Goal: Task Accomplishment & Management: Complete application form

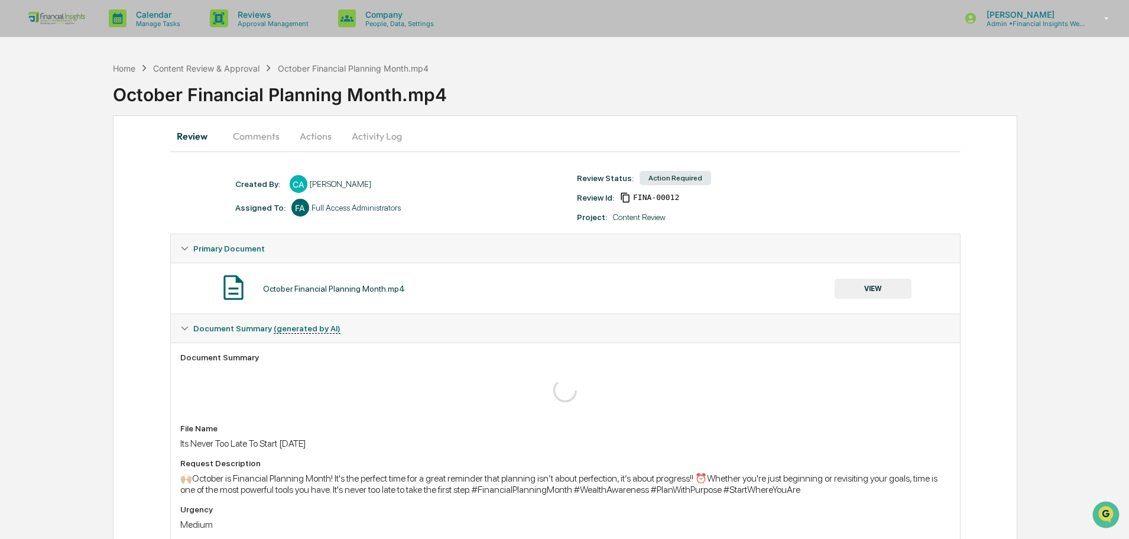
click at [889, 285] on button "VIEW" at bounding box center [873, 288] width 77 height 20
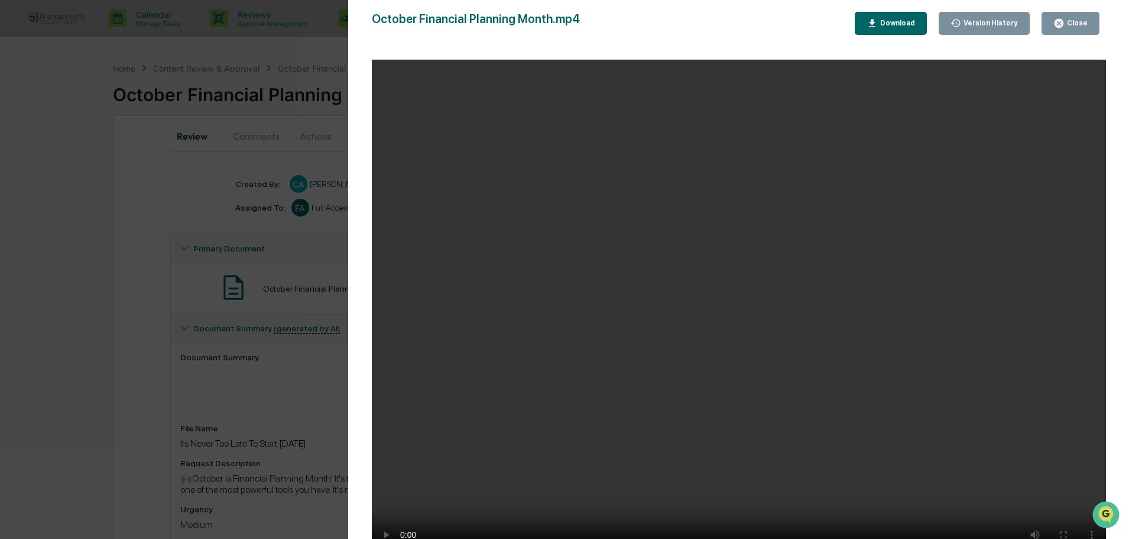
click at [1082, 18] on div "Close" at bounding box center [1071, 23] width 34 height 11
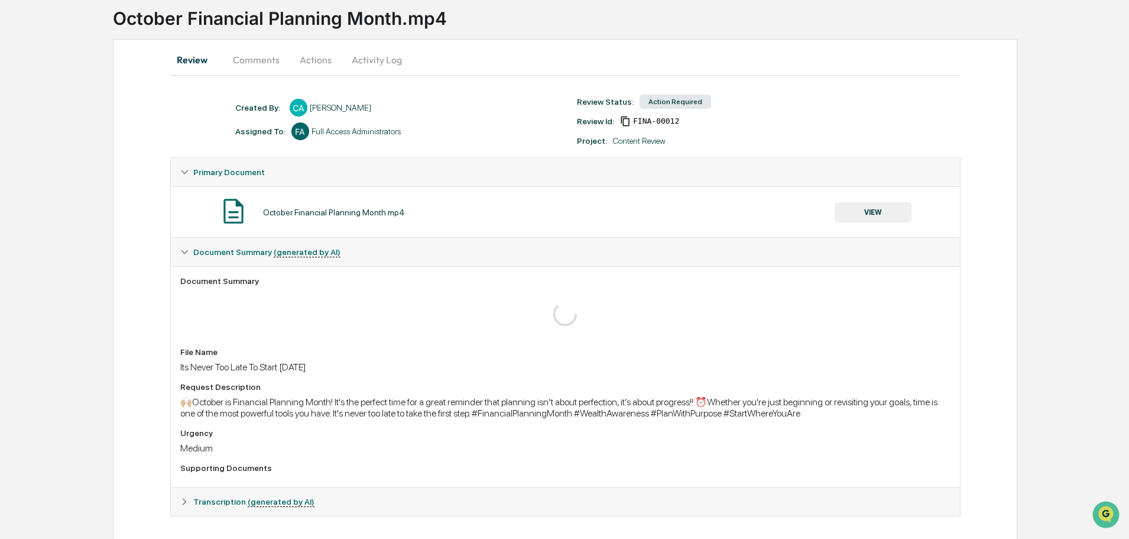
scroll to position [85, 0]
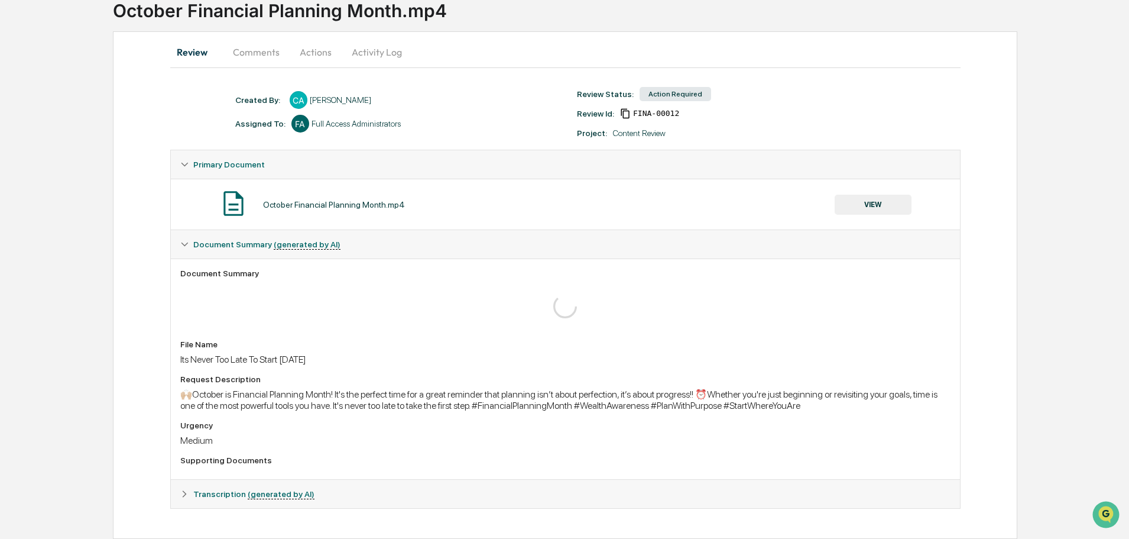
click at [354, 50] on button "Activity Log" at bounding box center [376, 52] width 69 height 28
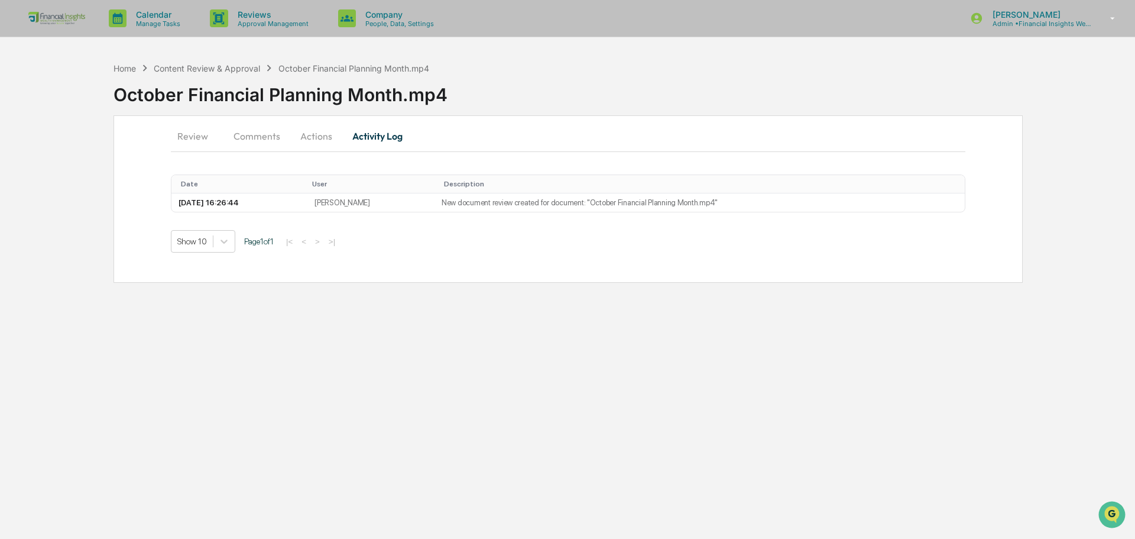
click at [326, 128] on button "Actions" at bounding box center [316, 136] width 53 height 28
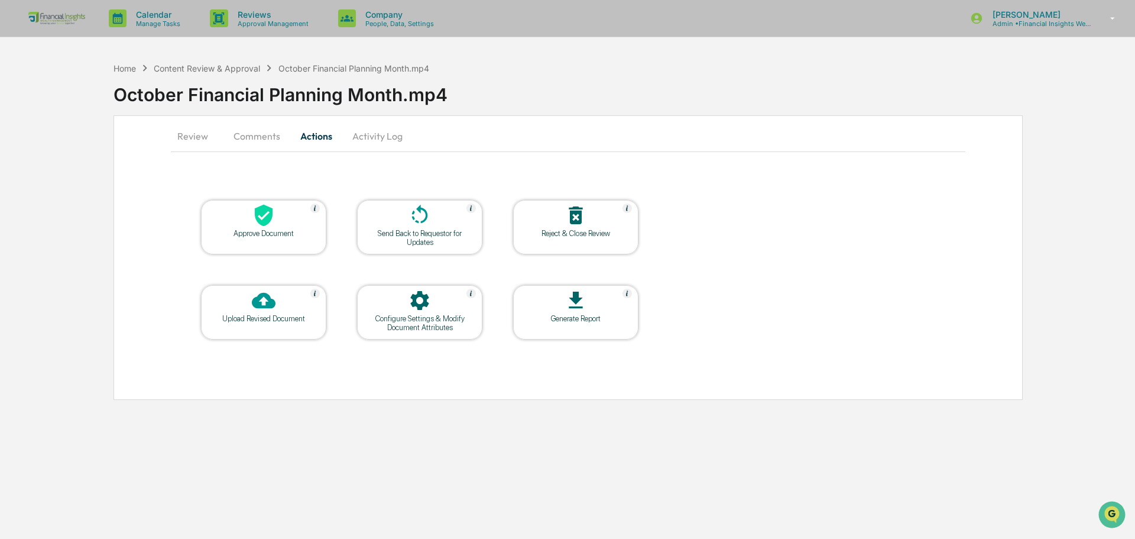
click at [248, 229] on div "Approve Document" at bounding box center [263, 233] width 106 height 9
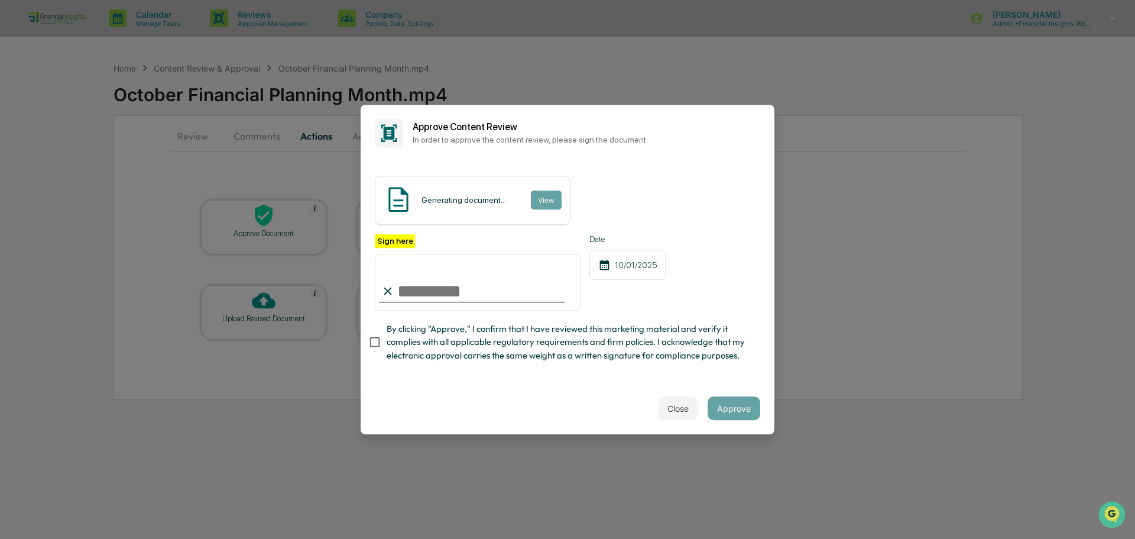
click at [459, 278] on input "Sign here" at bounding box center [478, 282] width 206 height 57
type input "**********"
click at [693, 354] on span "By clicking "Approve," I confirm that I have reviewed this marketing material a…" at bounding box center [569, 342] width 364 height 40
click at [699, 328] on span "By clicking "Approve," I confirm that I have reviewed this marketing material a…" at bounding box center [569, 342] width 364 height 40
click at [736, 409] on button "Approve" at bounding box center [734, 408] width 53 height 24
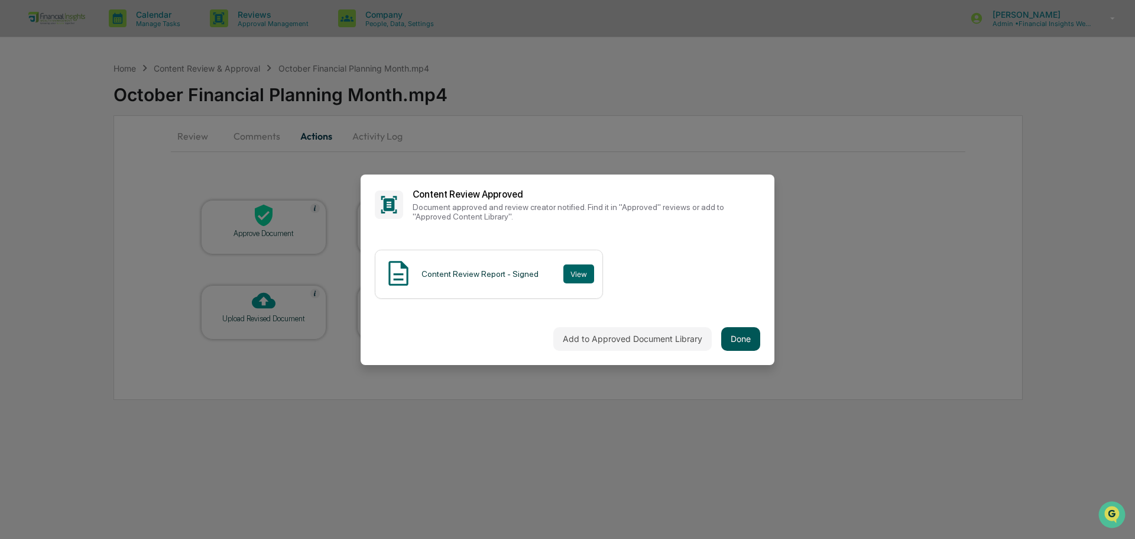
click at [734, 332] on button "Done" at bounding box center [740, 339] width 39 height 24
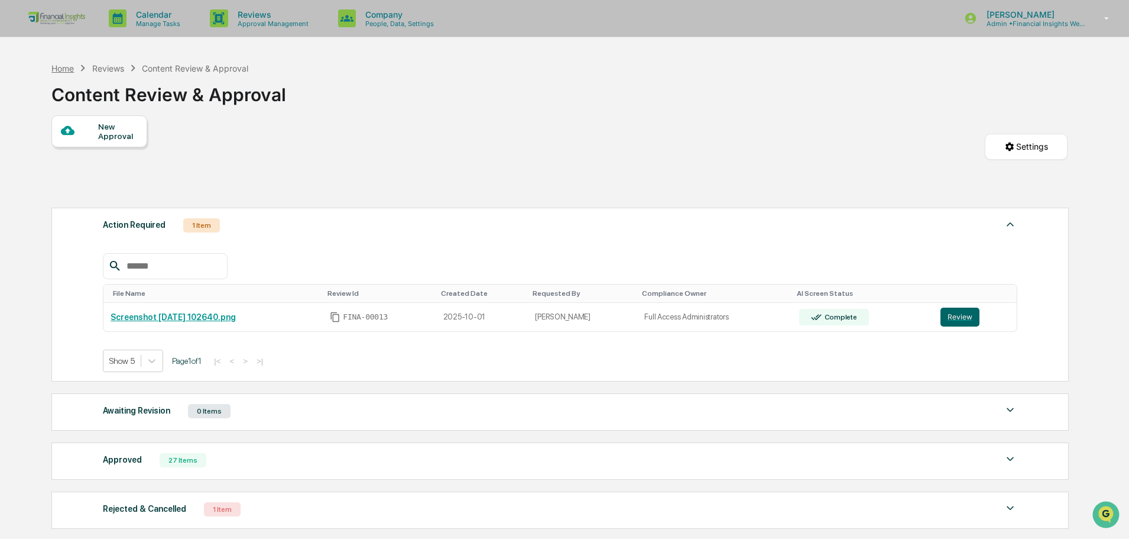
click at [55, 70] on div "Home" at bounding box center [62, 68] width 22 height 10
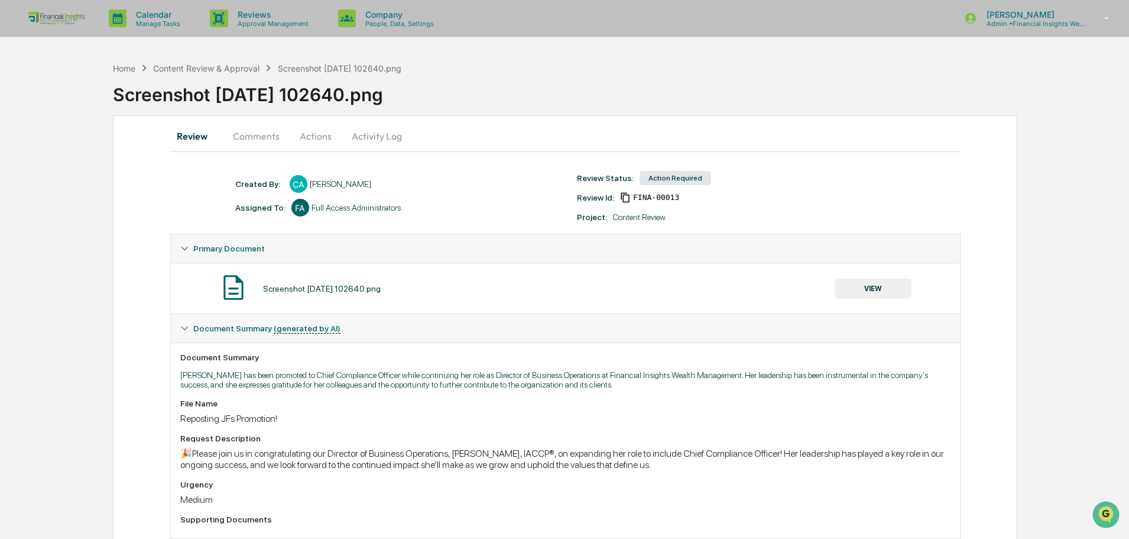
click at [362, 139] on button "Activity Log" at bounding box center [376, 136] width 69 height 28
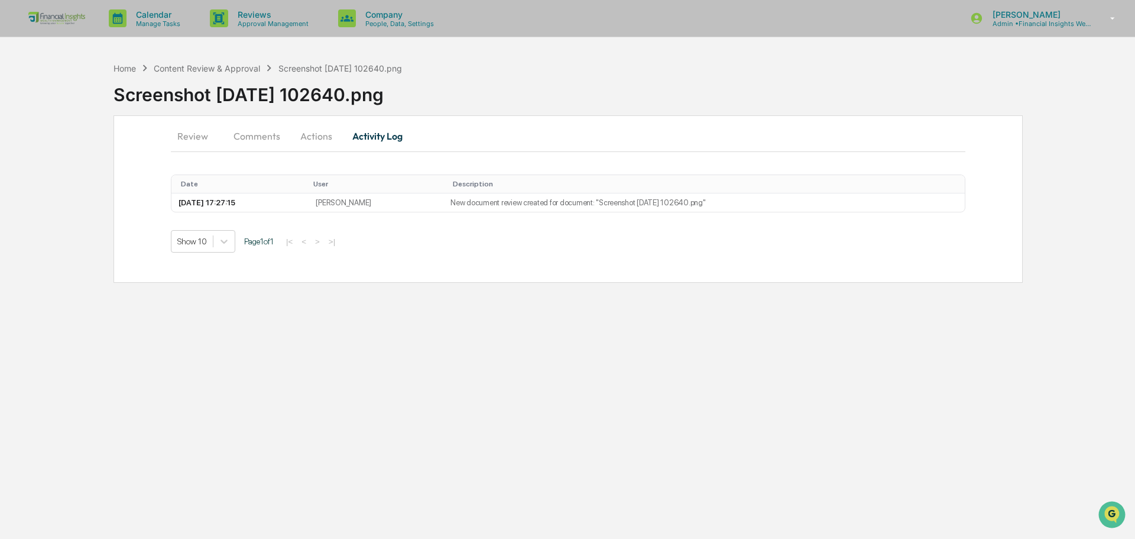
click at [172, 132] on button "Review" at bounding box center [197, 136] width 53 height 28
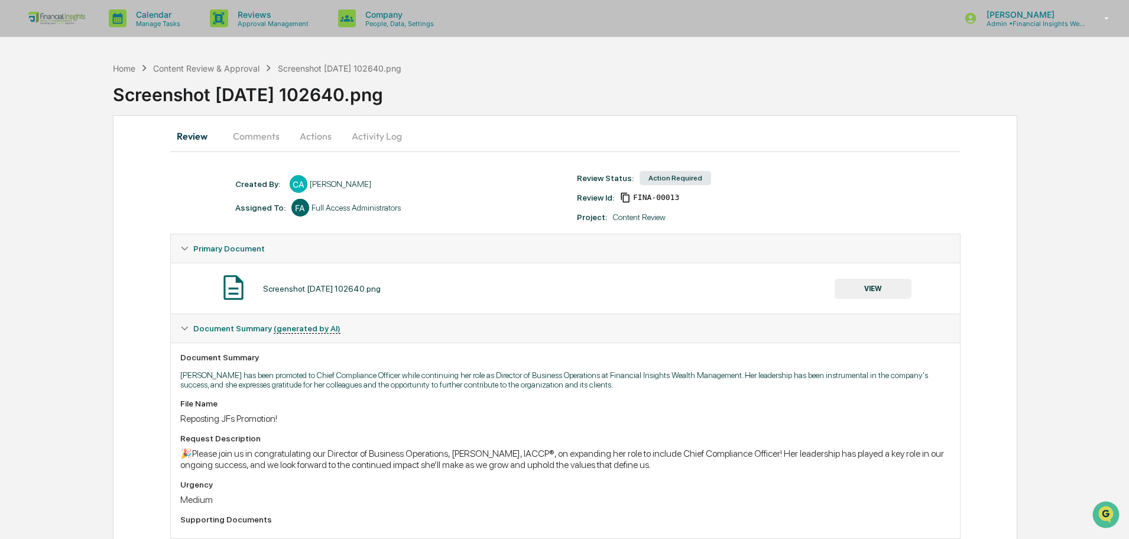
click at [896, 285] on button "VIEW" at bounding box center [873, 288] width 77 height 20
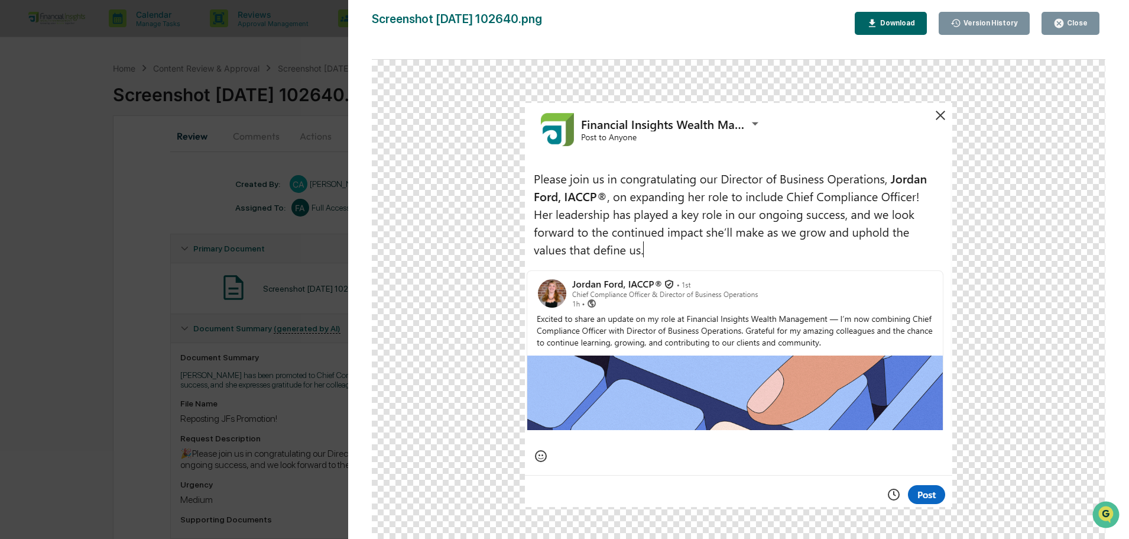
click at [941, 114] on img at bounding box center [738, 305] width 427 height 404
click at [1063, 20] on icon "button" at bounding box center [1059, 23] width 9 height 9
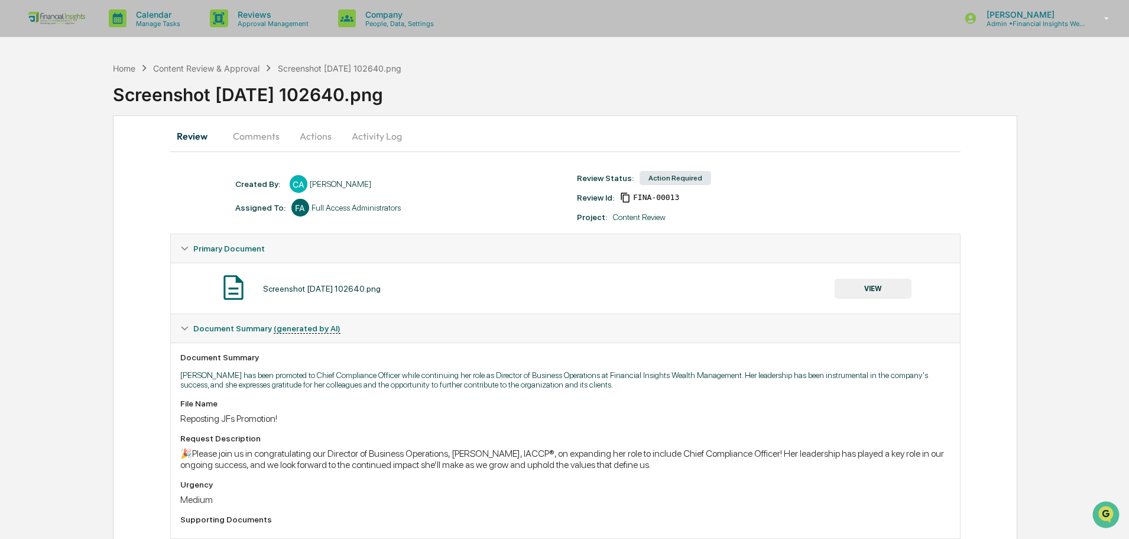
click at [383, 138] on button "Activity Log" at bounding box center [376, 136] width 69 height 28
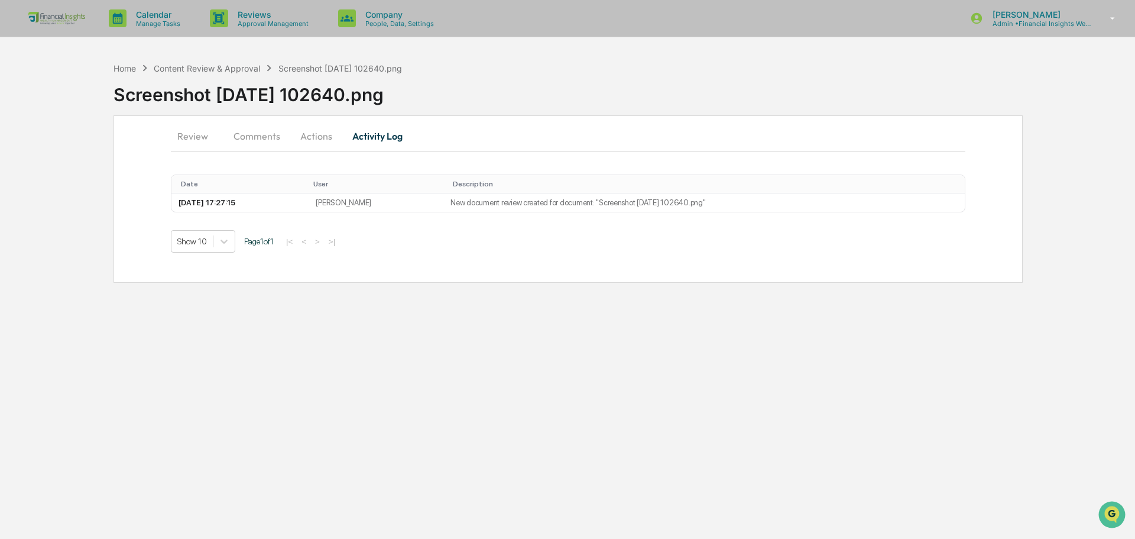
click at [317, 132] on button "Actions" at bounding box center [316, 136] width 53 height 28
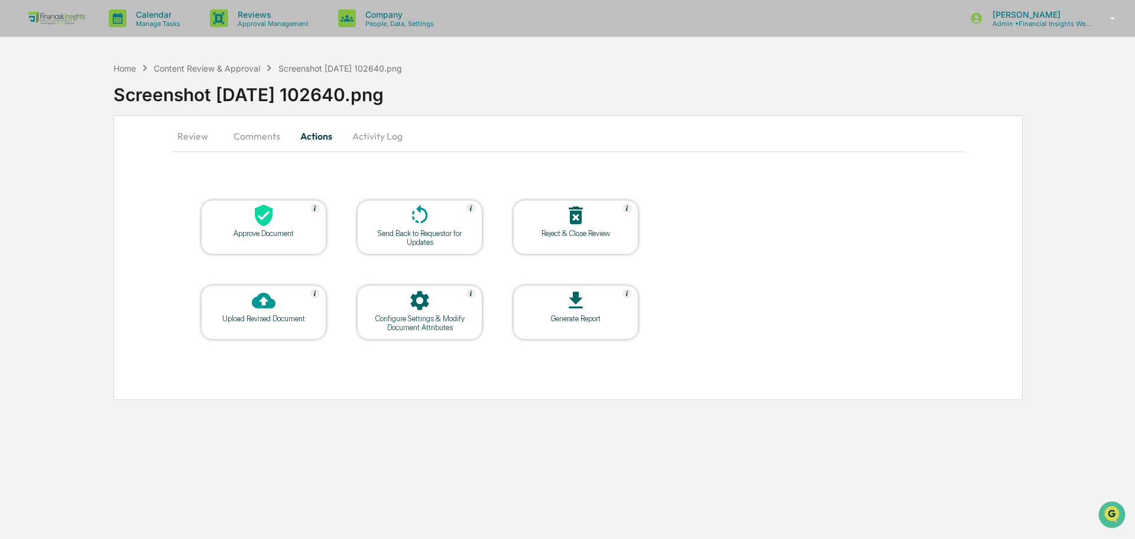
click at [255, 211] on icon at bounding box center [264, 216] width 18 height 22
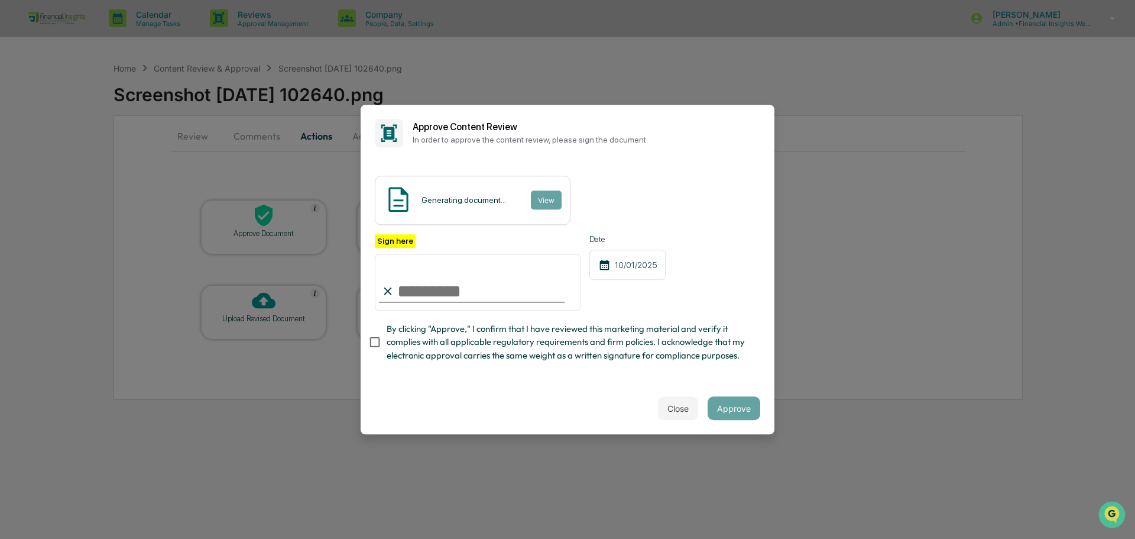
click at [422, 281] on input "Sign here" at bounding box center [478, 282] width 206 height 57
type input "**********"
click at [367, 341] on div "**********" at bounding box center [568, 271] width 414 height 221
click at [727, 368] on div "**********" at bounding box center [568, 301] width 386 height 134
click at [677, 334] on span "By clicking "Approve," I confirm that I have reviewed this marketing material a…" at bounding box center [569, 342] width 364 height 40
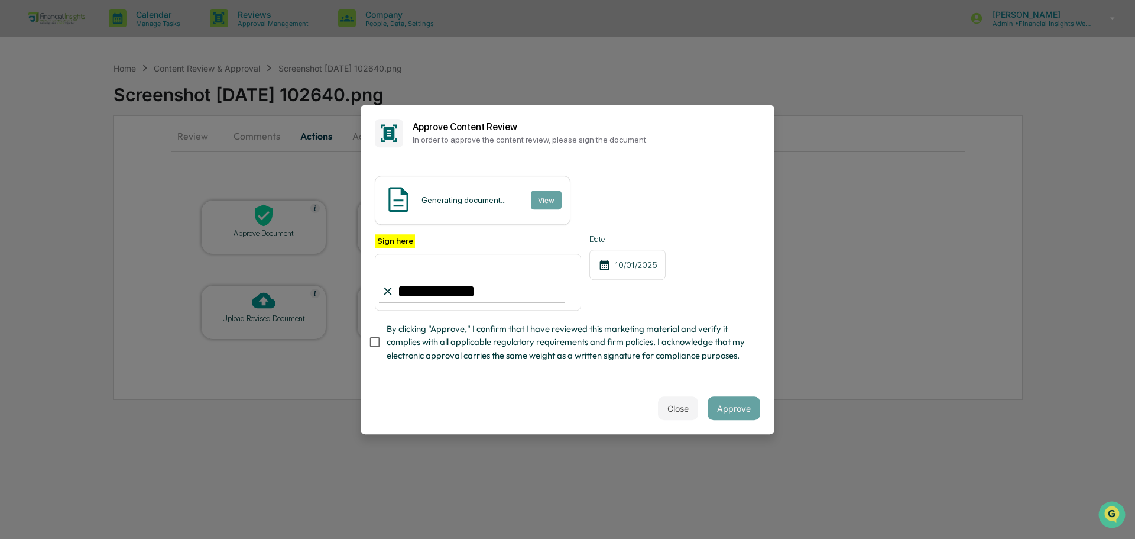
click at [469, 322] on span "By clicking "Approve," I confirm that I have reviewed this marketing material a…" at bounding box center [569, 342] width 364 height 40
click at [734, 411] on button "Approve" at bounding box center [734, 408] width 53 height 24
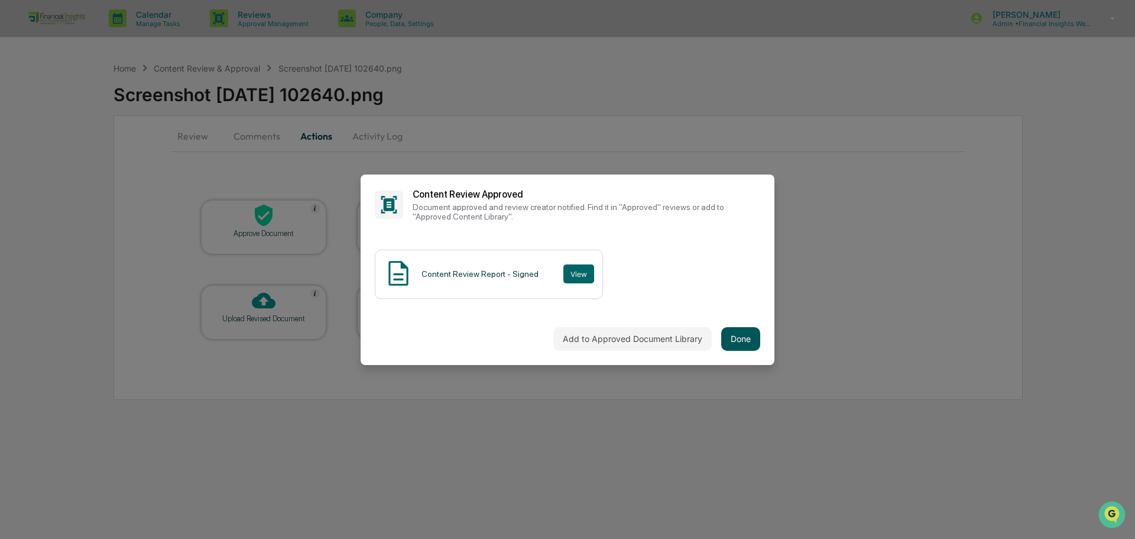
click at [739, 336] on button "Done" at bounding box center [740, 339] width 39 height 24
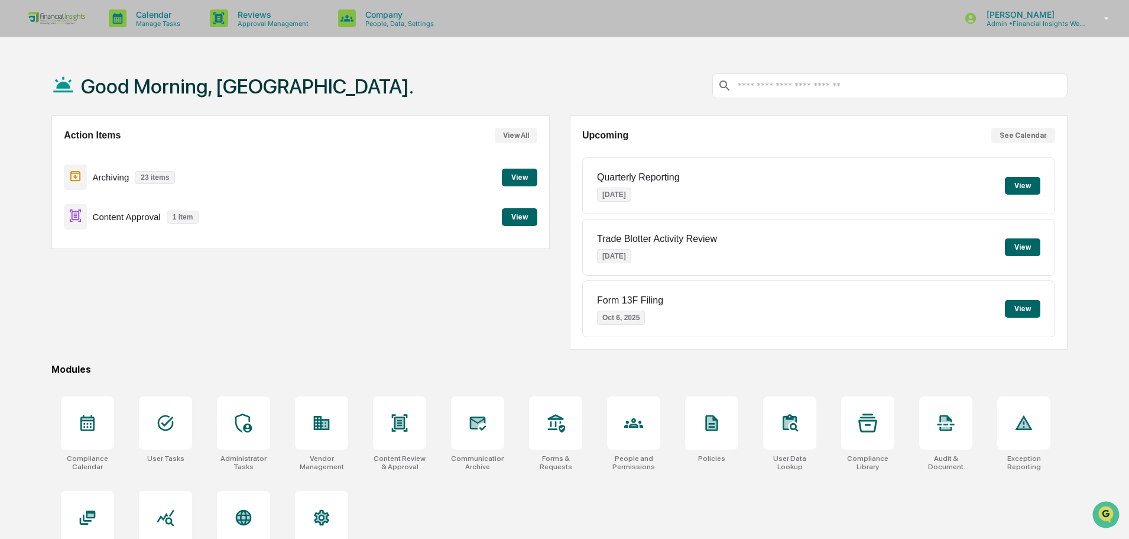
click at [522, 219] on button "View" at bounding box center [519, 217] width 35 height 18
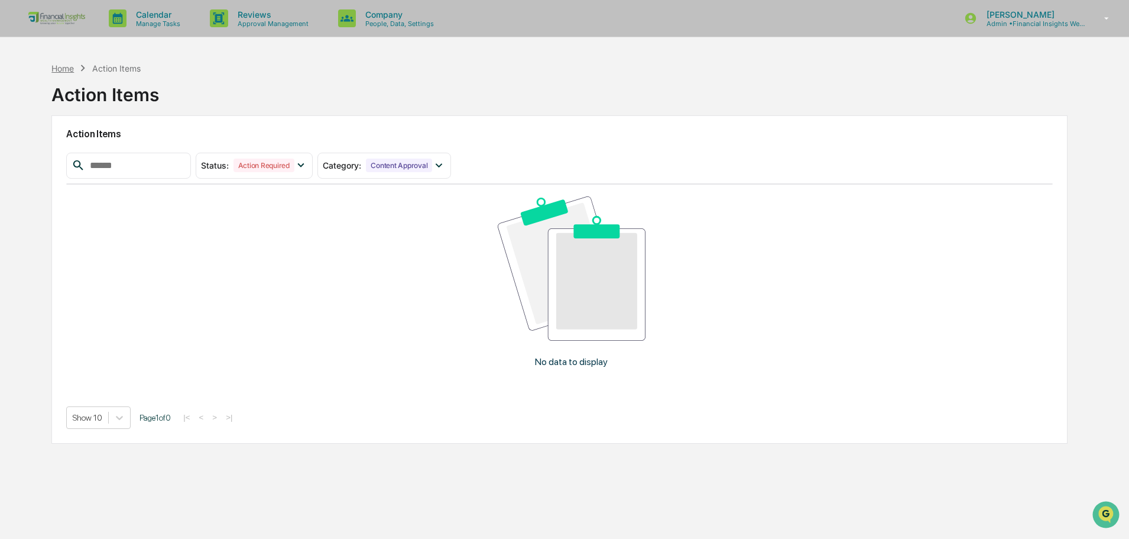
click at [67, 67] on div "Home" at bounding box center [62, 68] width 22 height 10
